Goal: Information Seeking & Learning: Check status

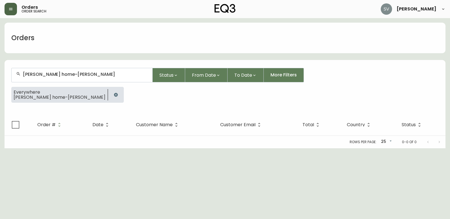
click at [15, 12] on button "button" at bounding box center [11, 9] width 12 height 12
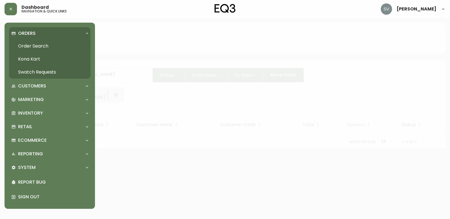
click at [32, 47] on link "Order Search" at bounding box center [49, 46] width 81 height 13
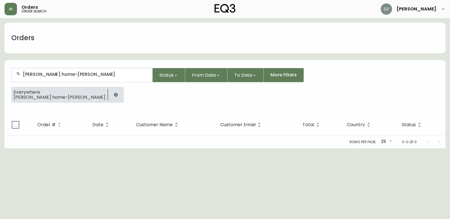
click at [114, 97] on icon "button" at bounding box center [116, 94] width 5 height 5
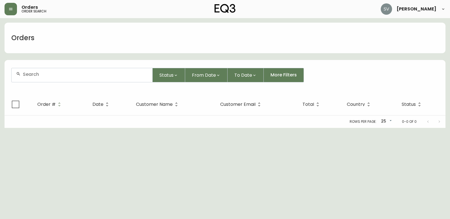
click at [81, 78] on div at bounding box center [82, 75] width 141 height 14
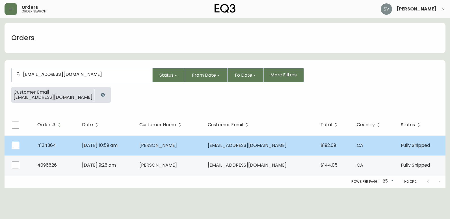
type input "[EMAIL_ADDRESS][DOMAIN_NAME]"
click at [175, 148] on span "[PERSON_NAME]" at bounding box center [158, 145] width 38 height 7
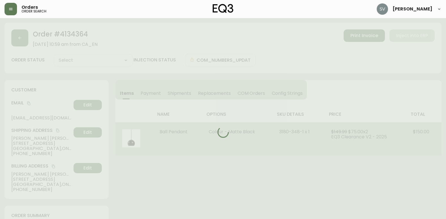
type input "Fully Shipped"
select select "FULLY_SHIPPED"
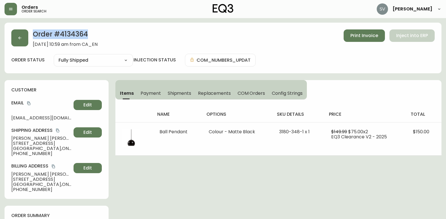
drag, startPoint x: 103, startPoint y: 39, endPoint x: 34, endPoint y: 34, distance: 68.3
click at [34, 34] on h2 "Order # 4134364" at bounding box center [65, 35] width 65 height 12
drag, startPoint x: 34, startPoint y: 34, endPoint x: 114, endPoint y: 35, distance: 79.2
click at [98, 35] on h2 "Order # 4134364" at bounding box center [65, 35] width 65 height 12
drag, startPoint x: 103, startPoint y: 39, endPoint x: 100, endPoint y: 37, distance: 3.9
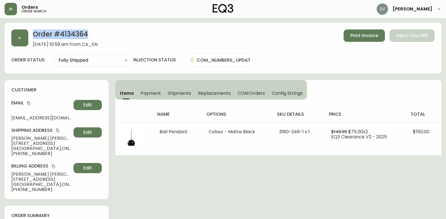
click at [98, 39] on h2 "Order # 4134364" at bounding box center [65, 35] width 65 height 12
click at [98, 34] on h2 "Order # 4134364" at bounding box center [65, 35] width 65 height 12
drag, startPoint x: 92, startPoint y: 34, endPoint x: 59, endPoint y: 37, distance: 33.2
click at [59, 37] on h2 "Order # 4134364" at bounding box center [65, 35] width 65 height 12
drag, startPoint x: 59, startPoint y: 37, endPoint x: 69, endPoint y: 37, distance: 10.2
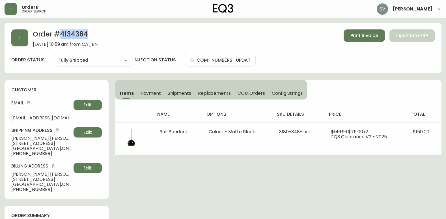
copy h2 "4134364"
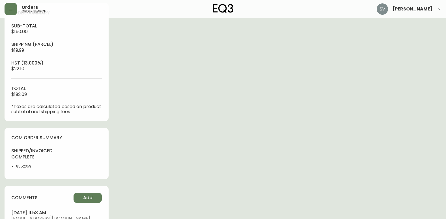
scroll to position [182, 0]
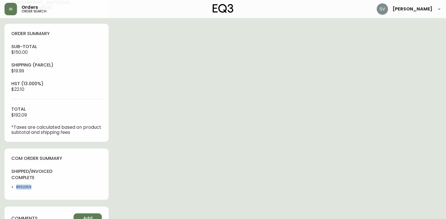
drag, startPoint x: 39, startPoint y: 188, endPoint x: 16, endPoint y: 187, distance: 23.2
click at [16, 187] on ul "8552359" at bounding box center [32, 186] width 42 height 5
copy li "8552359"
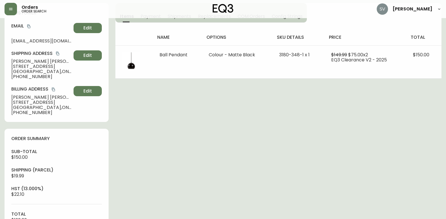
scroll to position [0, 0]
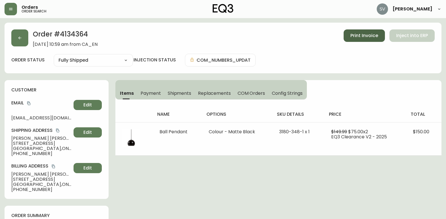
click at [367, 37] on span "Print Invoice" at bounding box center [364, 36] width 28 height 6
drag, startPoint x: 313, startPoint y: 211, endPoint x: 304, endPoint y: 204, distance: 11.6
click at [12, 10] on icon "button" at bounding box center [10, 9] width 3 height 2
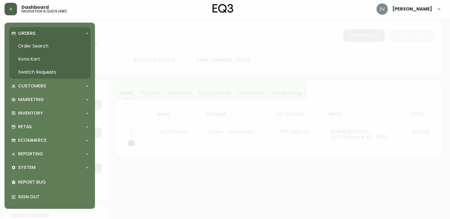
click at [37, 47] on link "Order Search" at bounding box center [49, 46] width 81 height 13
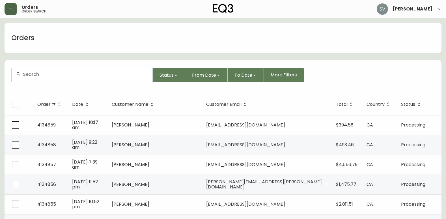
click at [76, 74] on input "text" at bounding box center [85, 74] width 125 height 5
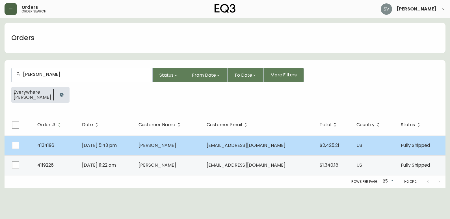
type input "[PERSON_NAME]"
click at [161, 145] on span "[PERSON_NAME]" at bounding box center [158, 145] width 38 height 7
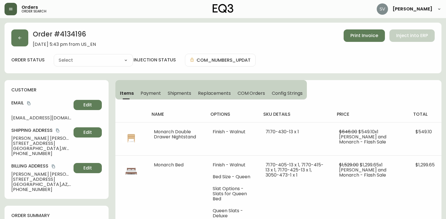
type input "Fully Shipped"
select select "FULLY_SHIPPED"
drag, startPoint x: 92, startPoint y: 36, endPoint x: 29, endPoint y: 35, distance: 63.3
click at [29, 35] on div "Order # 4134196 [DATE] 5:43 pm from US_EN Print Invoice Inject into ERP" at bounding box center [222, 38] width 423 height 18
drag, startPoint x: 29, startPoint y: 35, endPoint x: 105, endPoint y: 33, distance: 76.3
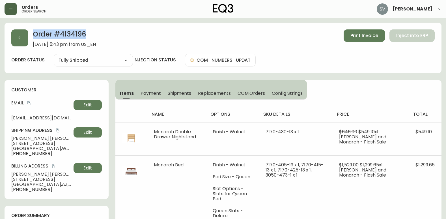
click at [96, 33] on h2 "Order # 4134196" at bounding box center [64, 35] width 63 height 12
drag, startPoint x: 94, startPoint y: 36, endPoint x: 53, endPoint y: 34, distance: 40.2
click at [53, 34] on h2 "Order # 4134196" at bounding box center [64, 35] width 63 height 12
copy h2 "# 4134196"
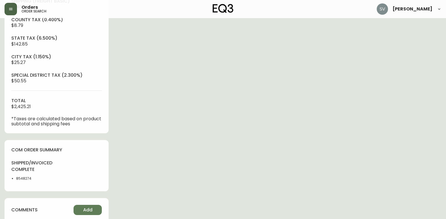
scroll to position [254, 0]
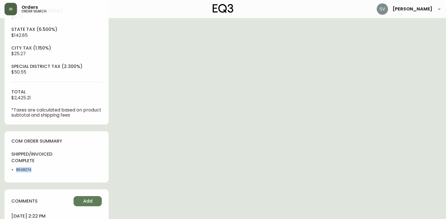
drag, startPoint x: 36, startPoint y: 174, endPoint x: 14, endPoint y: 170, distance: 22.8
click at [14, 170] on div "shipped/invoiced complete 8548274" at bounding box center [32, 163] width 42 height 25
copy li "8548274"
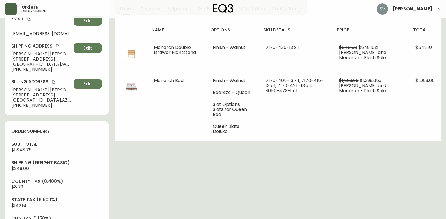
scroll to position [0, 0]
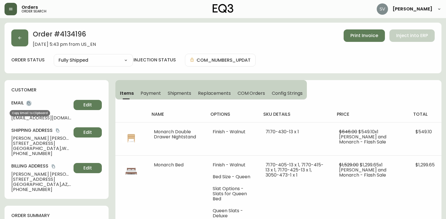
click at [28, 103] on icon "copy" at bounding box center [28, 103] width 3 height 4
click at [24, 40] on button "button" at bounding box center [19, 37] width 17 height 17
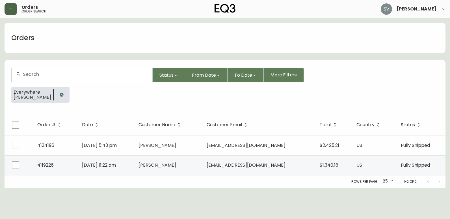
click at [59, 94] on icon "button" at bounding box center [61, 94] width 5 height 5
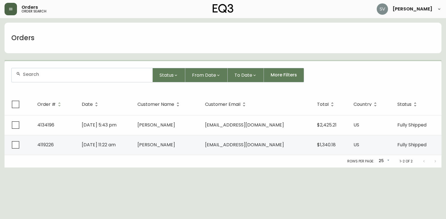
click at [59, 75] on input "text" at bounding box center [85, 74] width 125 height 5
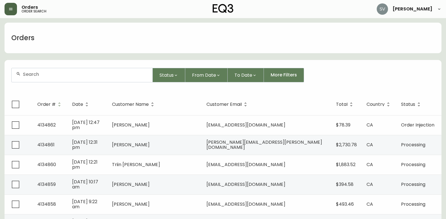
paste input "4134469"
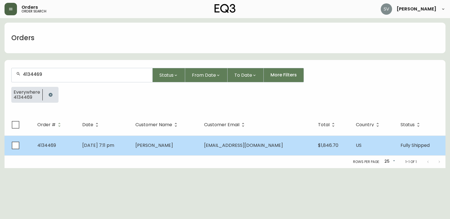
type input "4134469"
click at [163, 144] on span "[PERSON_NAME]" at bounding box center [154, 145] width 38 height 7
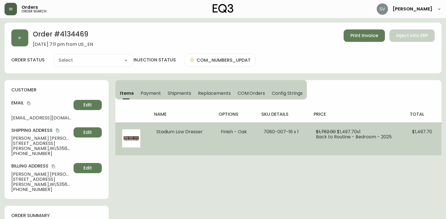
type input "Fully Shipped"
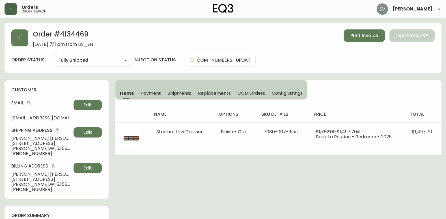
select select "FULLY_SHIPPED"
click at [29, 103] on icon "copy" at bounding box center [29, 103] width 4 height 4
